Goal: Task Accomplishment & Management: Manage account settings

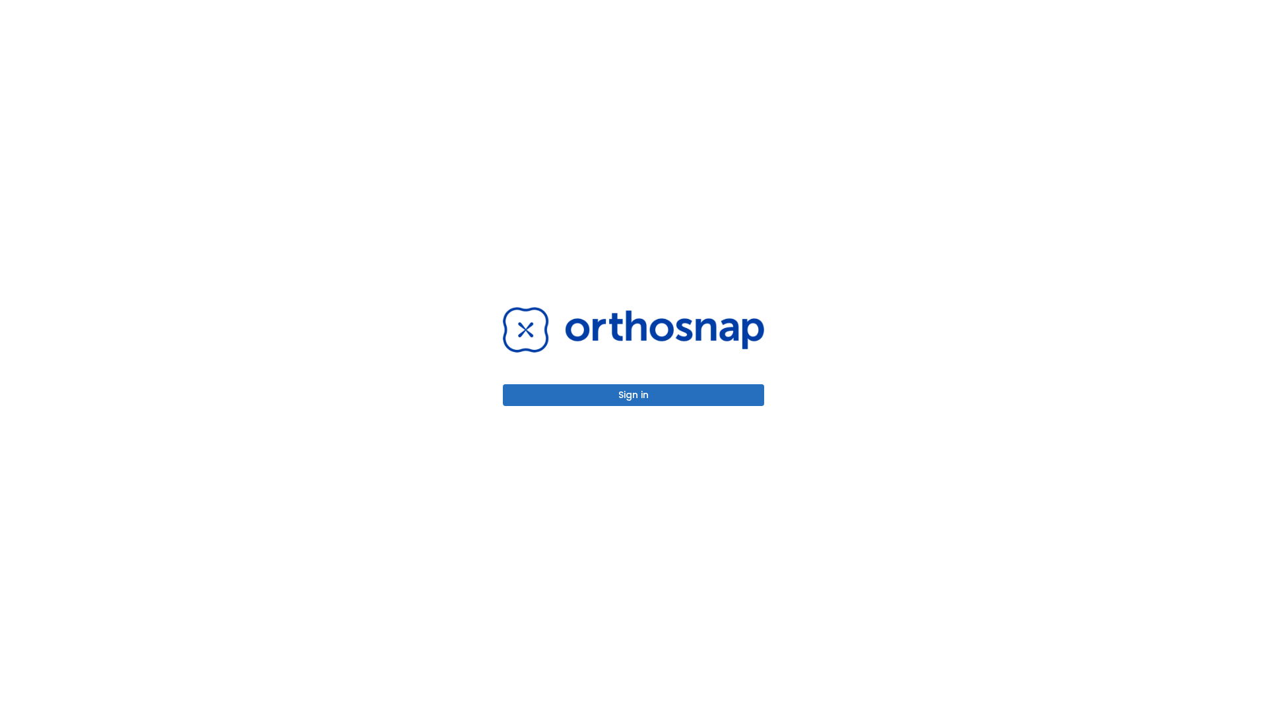
click at [633, 395] on button "Sign in" at bounding box center [633, 395] width 261 height 22
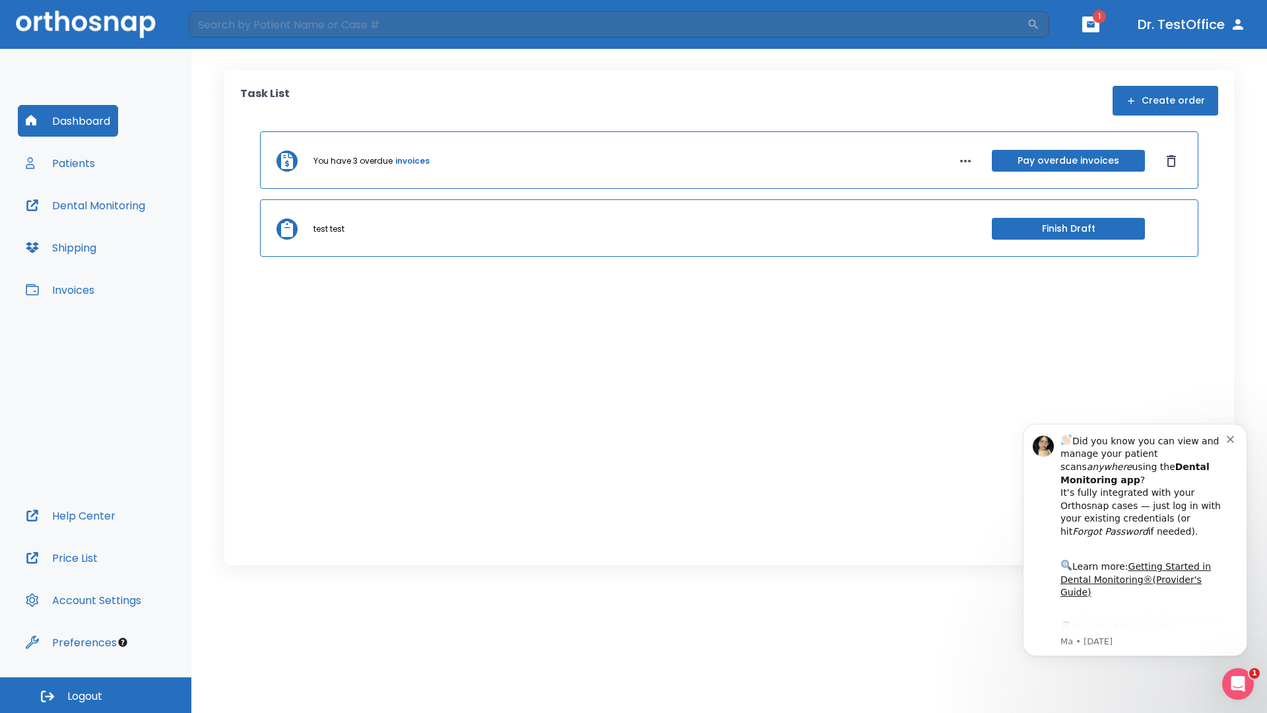
click at [96, 695] on span "Logout" at bounding box center [84, 696] width 35 height 15
